Goal: Find specific page/section: Find specific page/section

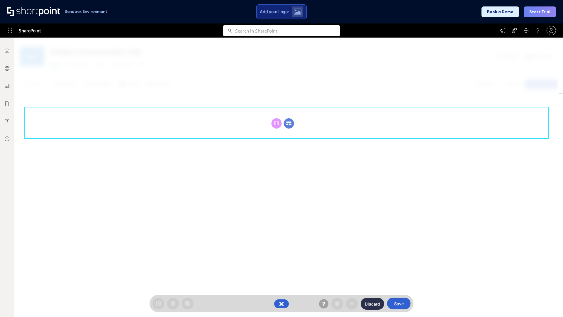
scroll to position [81, 0]
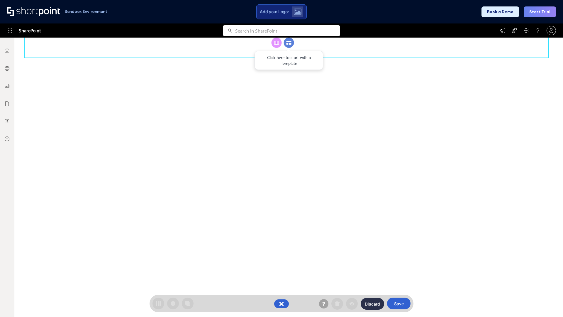
click at [289, 48] on circle at bounding box center [289, 43] width 10 height 10
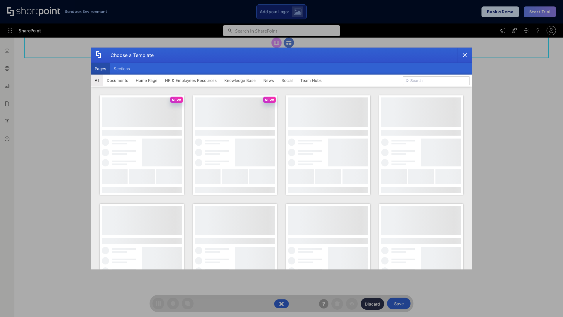
scroll to position [0, 0]
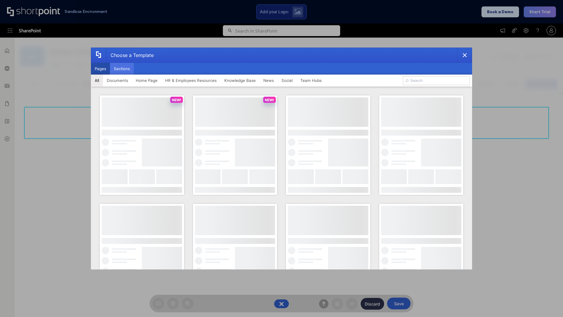
click at [122, 69] on button "Sections" at bounding box center [122, 69] width 24 height 12
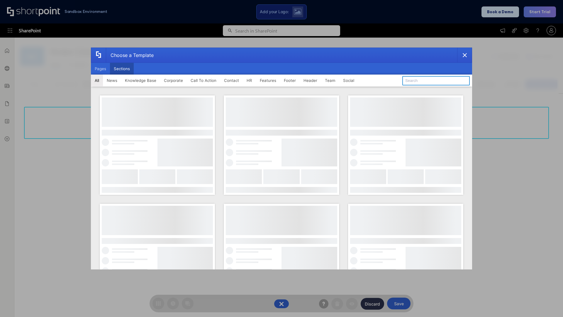
type input "Header 2"
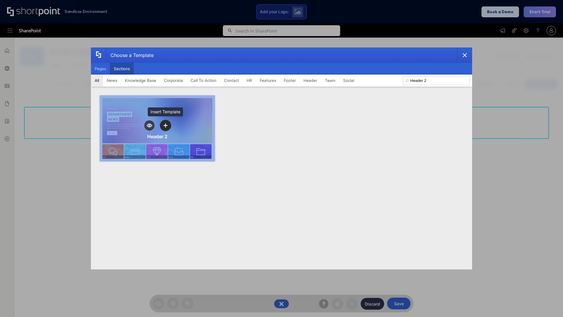
click at [165, 125] on icon "template selector" at bounding box center [165, 125] width 4 height 4
